Goal: Find specific page/section: Find specific page/section

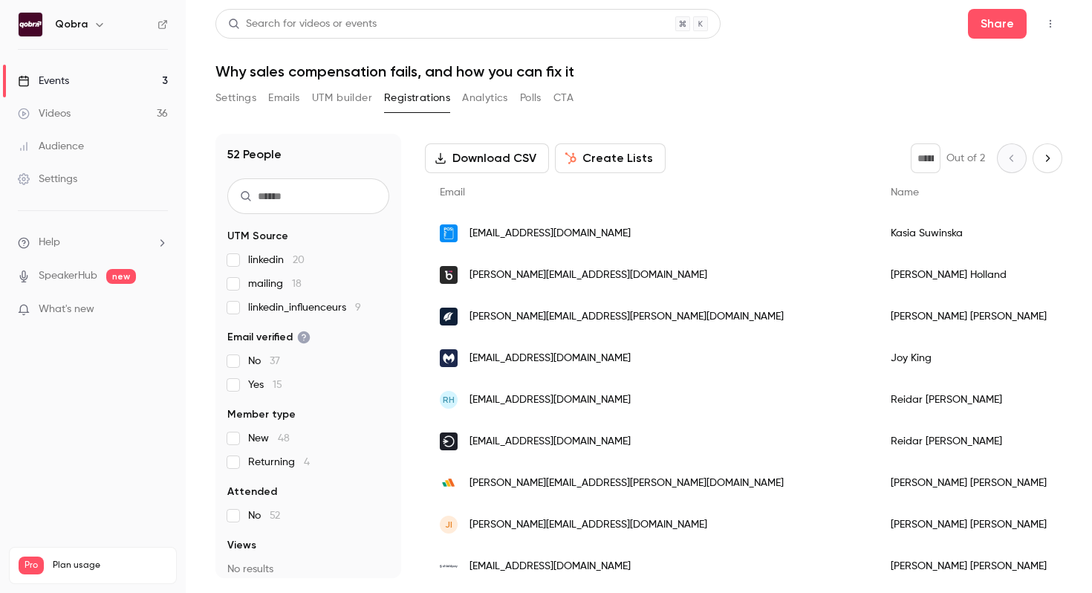
click at [92, 93] on link "Events 3" at bounding box center [93, 81] width 186 height 33
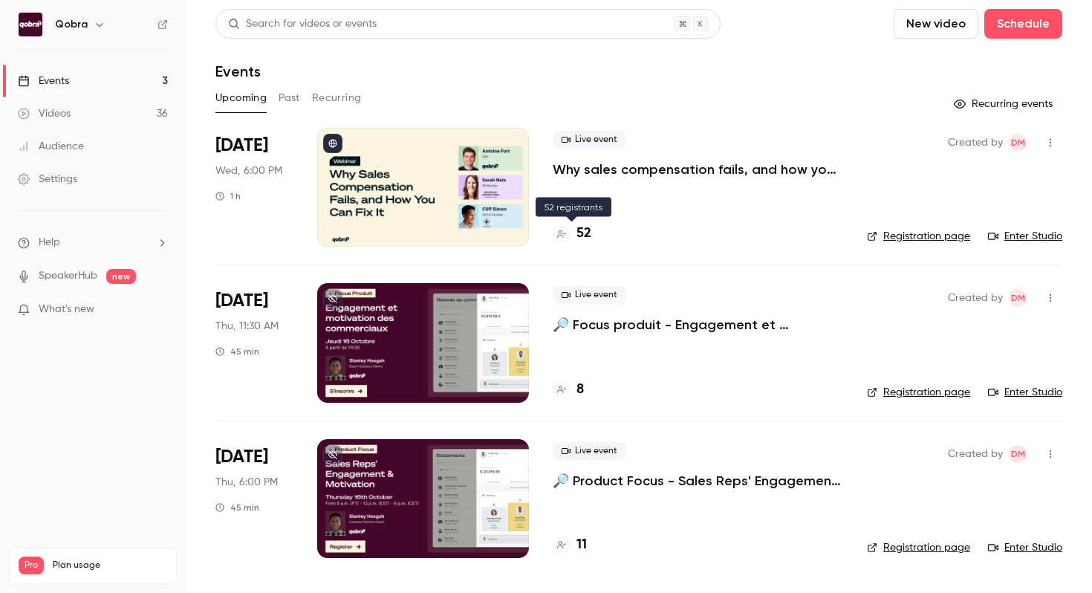
click at [579, 231] on h4 "52" at bounding box center [583, 234] width 15 height 20
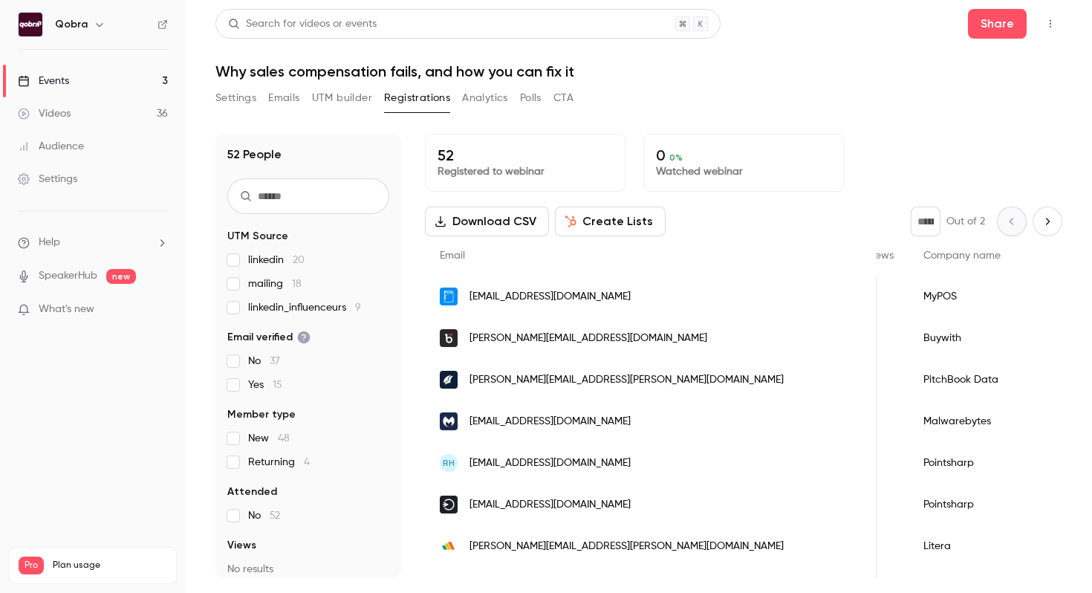
scroll to position [0, 556]
